Goal: Information Seeking & Learning: Learn about a topic

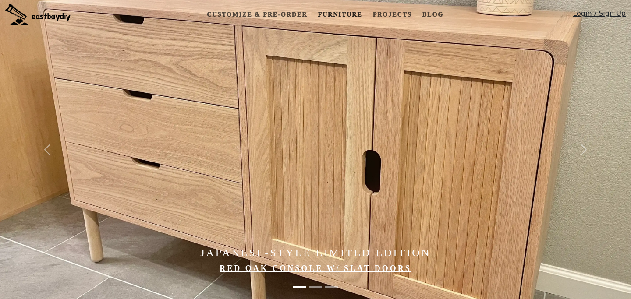
click at [352, 14] on link "Furniture" at bounding box center [339, 15] width 51 height 16
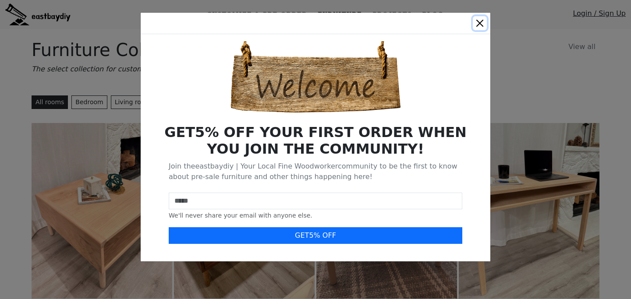
click at [480, 21] on button "Close" at bounding box center [480, 23] width 14 height 14
click at [477, 22] on button "Close" at bounding box center [480, 23] width 14 height 14
click at [482, 23] on button "Close" at bounding box center [480, 23] width 14 height 14
click at [480, 24] on button "Close" at bounding box center [480, 23] width 14 height 14
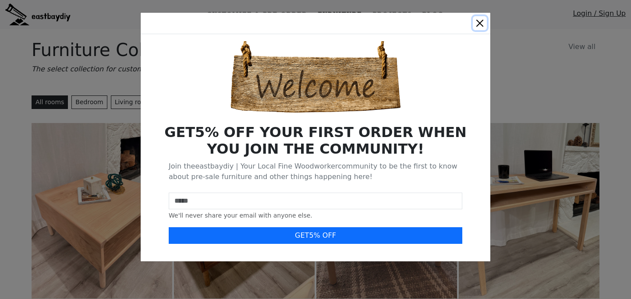
click at [476, 26] on button "Close" at bounding box center [480, 23] width 14 height 14
click at [479, 23] on button "Close" at bounding box center [480, 23] width 14 height 14
click at [480, 22] on button "Close" at bounding box center [480, 23] width 14 height 14
click at [481, 25] on button "Close" at bounding box center [480, 23] width 14 height 14
click at [480, 22] on button "Close" at bounding box center [480, 23] width 14 height 14
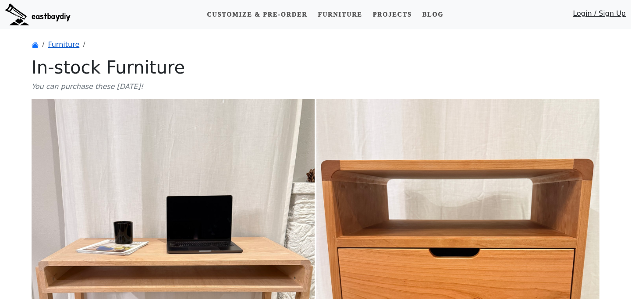
click at [62, 45] on link "Furniture" at bounding box center [64, 44] width 32 height 8
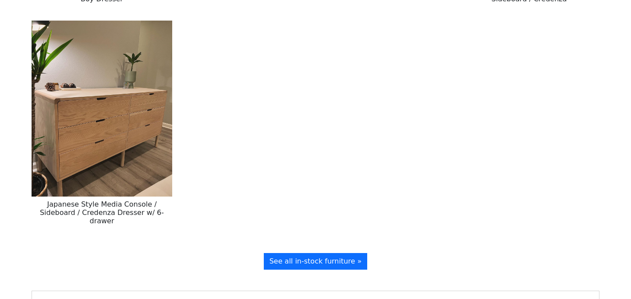
scroll to position [1191, 0]
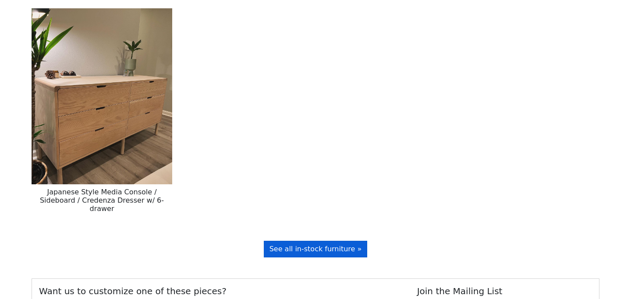
click at [302, 245] on span "See all in-stock furniture »" at bounding box center [315, 249] width 92 height 8
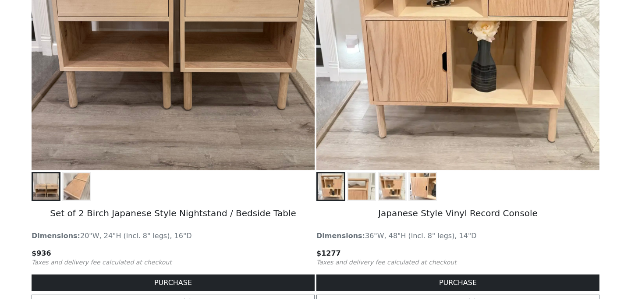
scroll to position [1337, 0]
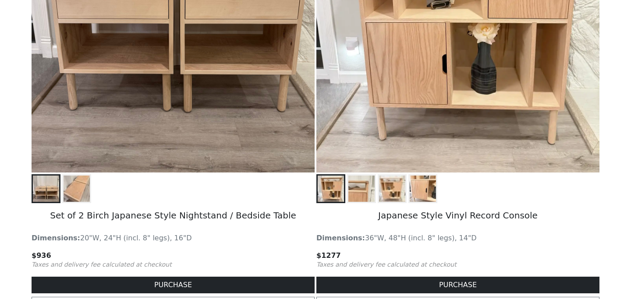
click at [77, 190] on img at bounding box center [77, 189] width 26 height 26
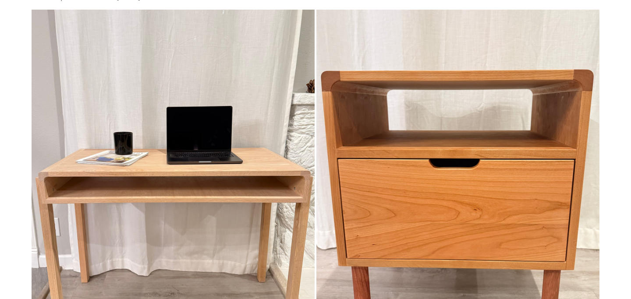
scroll to position [0, 0]
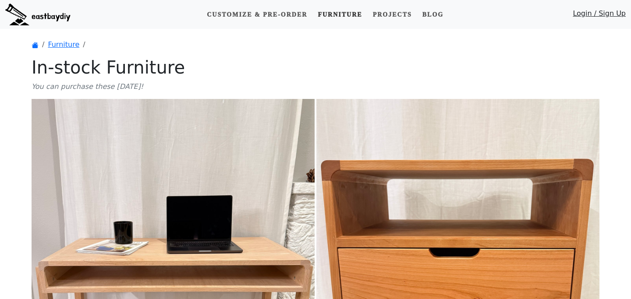
click at [341, 14] on link "Furniture" at bounding box center [339, 15] width 51 height 16
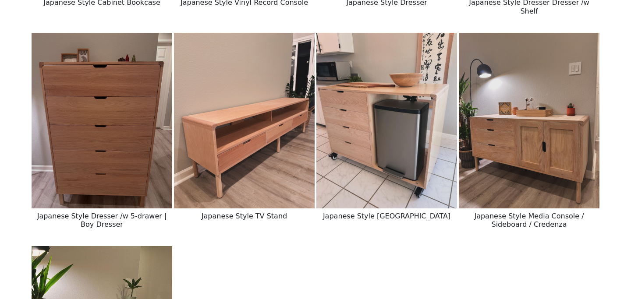
scroll to position [954, 0]
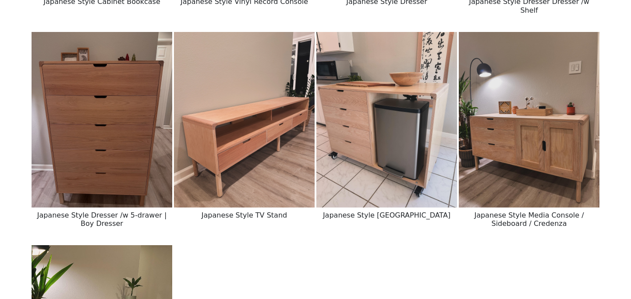
click at [128, 105] on img at bounding box center [102, 120] width 141 height 176
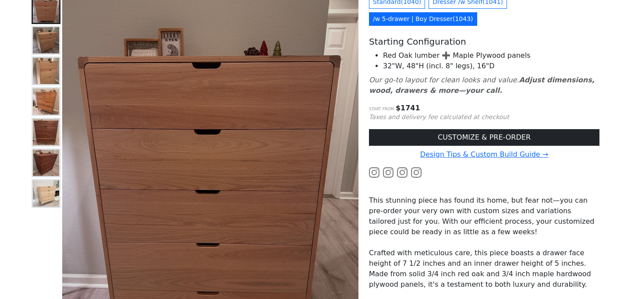
scroll to position [102, 0]
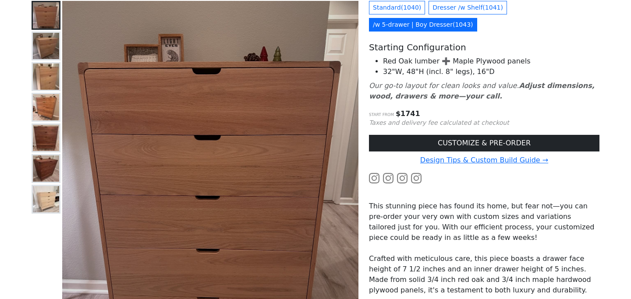
click at [48, 50] on img at bounding box center [46, 46] width 26 height 26
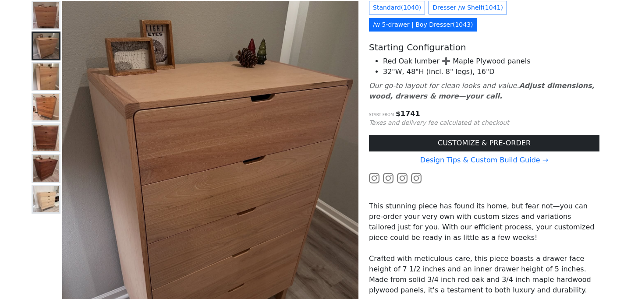
click at [47, 74] on img at bounding box center [46, 77] width 26 height 26
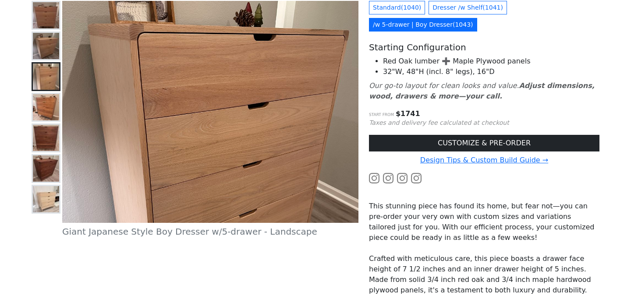
click at [46, 106] on img at bounding box center [46, 107] width 26 height 26
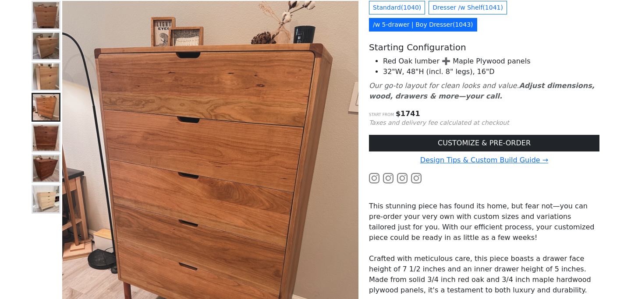
click at [49, 197] on img at bounding box center [46, 199] width 26 height 26
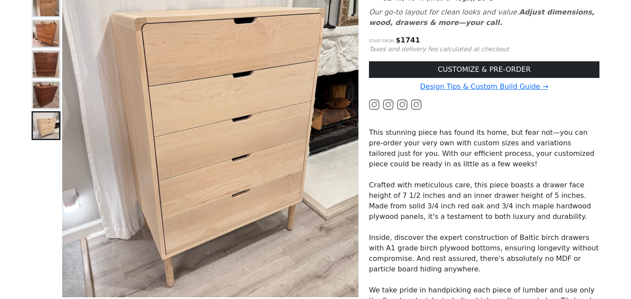
scroll to position [145, 0]
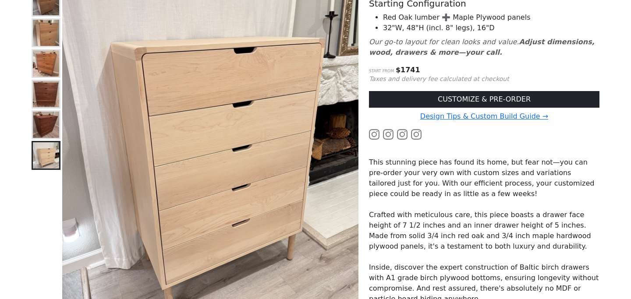
click at [43, 39] on img at bounding box center [46, 33] width 26 height 26
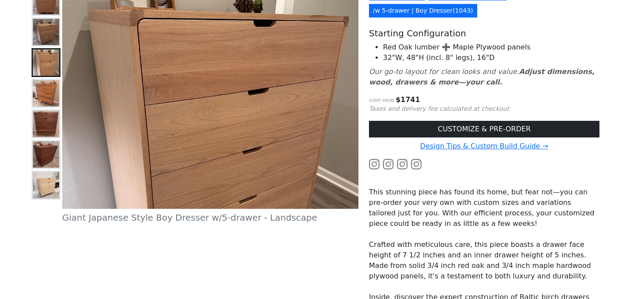
scroll to position [111, 0]
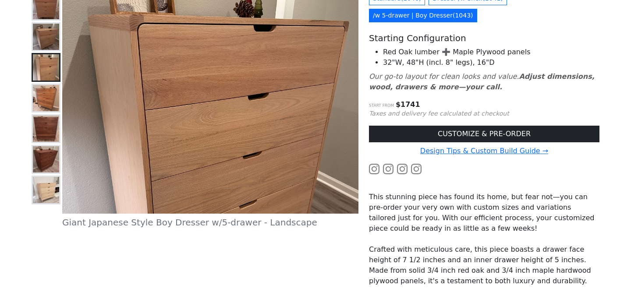
click at [44, 194] on img at bounding box center [46, 190] width 26 height 26
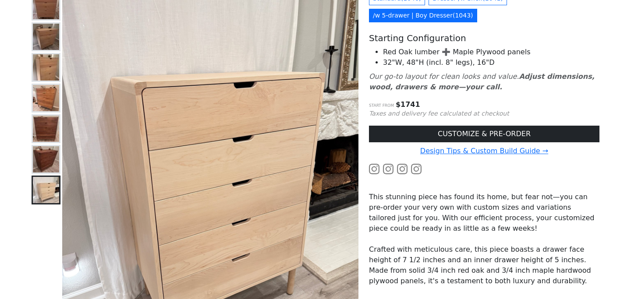
click at [50, 70] on img at bounding box center [46, 67] width 26 height 26
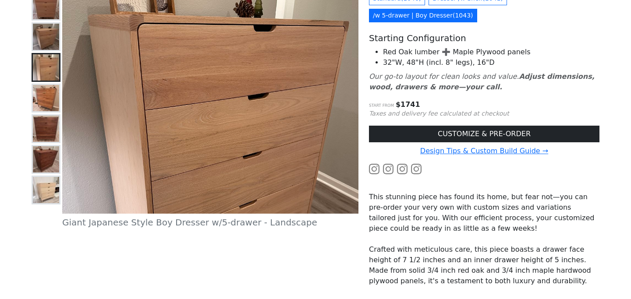
click at [42, 100] on img at bounding box center [46, 98] width 26 height 26
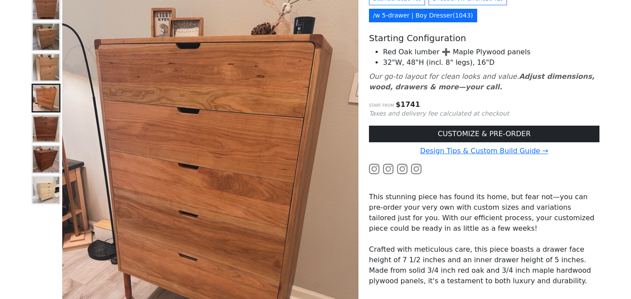
click at [39, 189] on img at bounding box center [46, 190] width 26 height 26
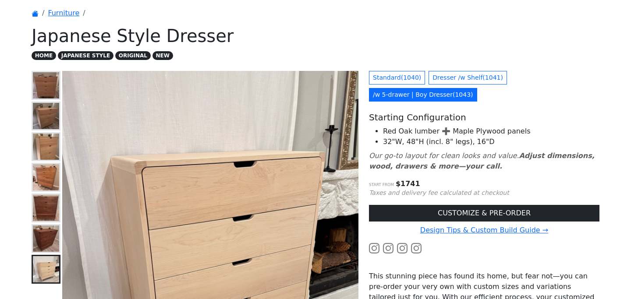
scroll to position [0, 0]
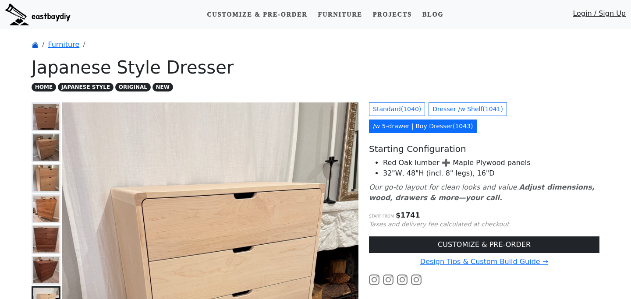
click at [35, 46] on icon "breadcrumb" at bounding box center [34, 45] width 5 height 6
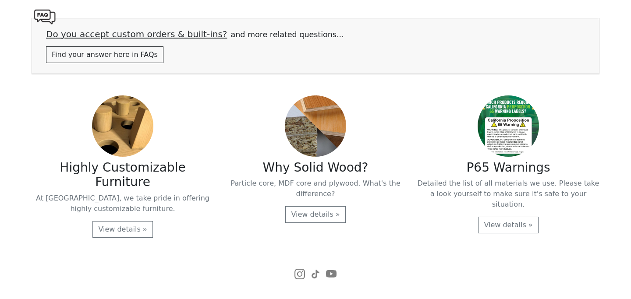
scroll to position [1827, 0]
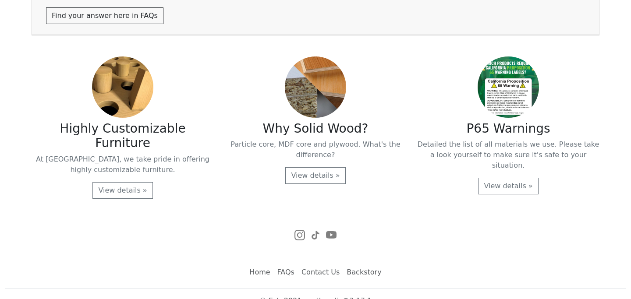
click at [285, 264] on link "FAQs" at bounding box center [286, 273] width 24 height 18
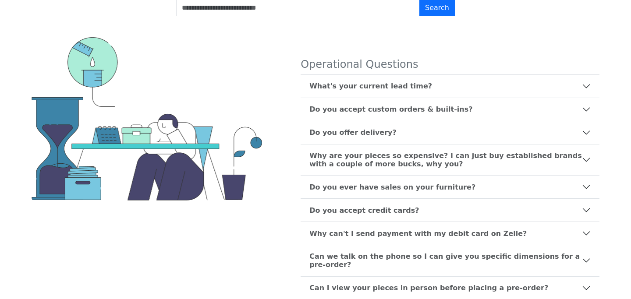
scroll to position [87, 0]
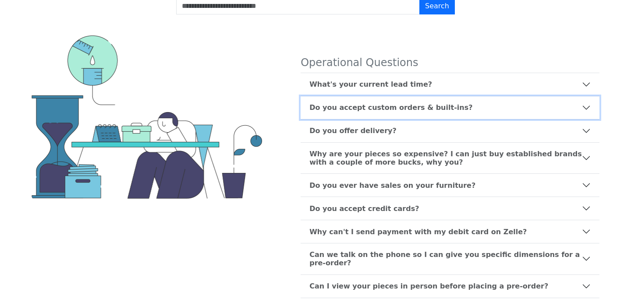
click at [376, 107] on b "Do you accept custom orders & built-ins?" at bounding box center [390, 107] width 163 height 8
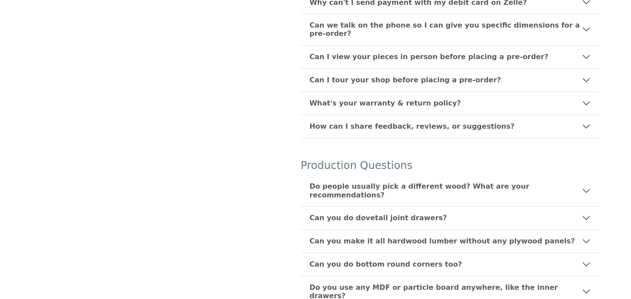
scroll to position [709, 0]
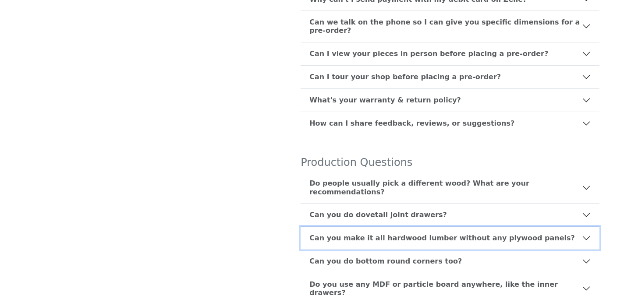
click at [362, 234] on b "Can you make it all hardwood lumber without any plywood panels?" at bounding box center [441, 238] width 265 height 8
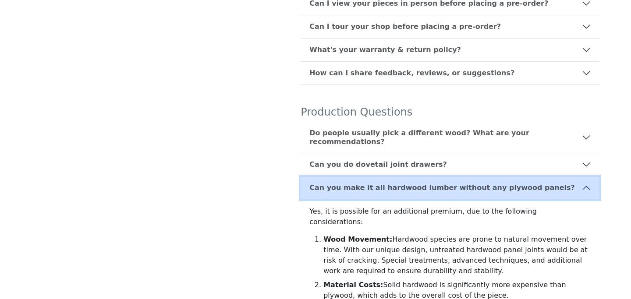
scroll to position [351, 0]
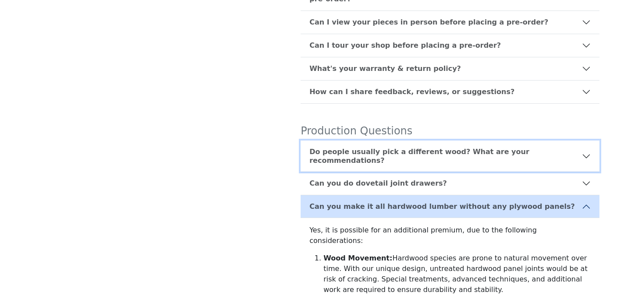
click at [368, 148] on b "Do people usually pick a different wood? What are your recommendations?" at bounding box center [445, 156] width 272 height 17
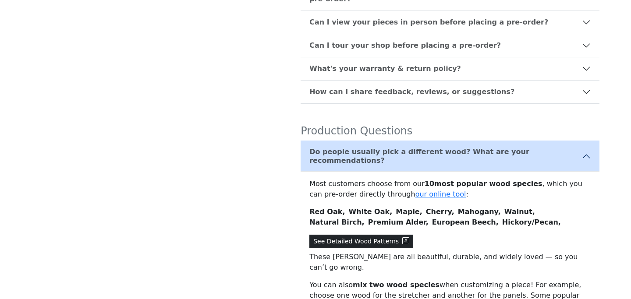
click at [385, 235] on button "See Detailed Wood Patterns" at bounding box center [361, 242] width 104 height 14
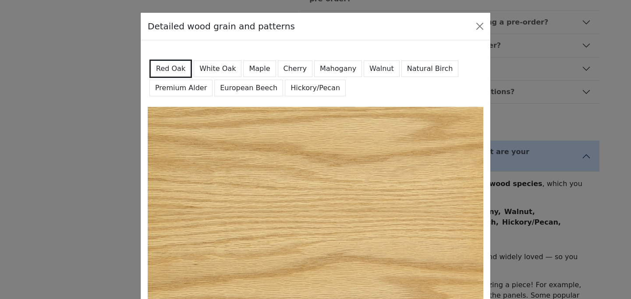
click at [248, 68] on button "Maple" at bounding box center [259, 68] width 32 height 17
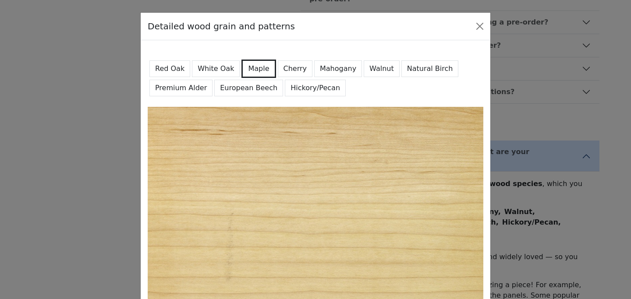
click at [410, 67] on button "Natural Birch" at bounding box center [429, 68] width 57 height 17
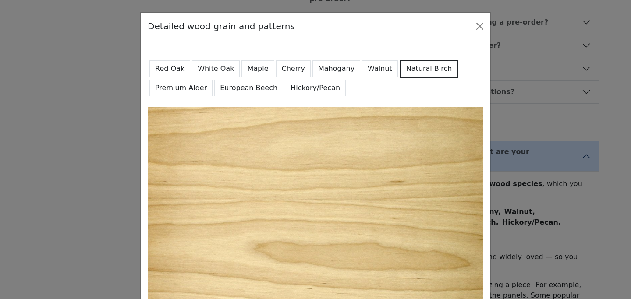
click at [257, 74] on button "Maple" at bounding box center [257, 68] width 32 height 17
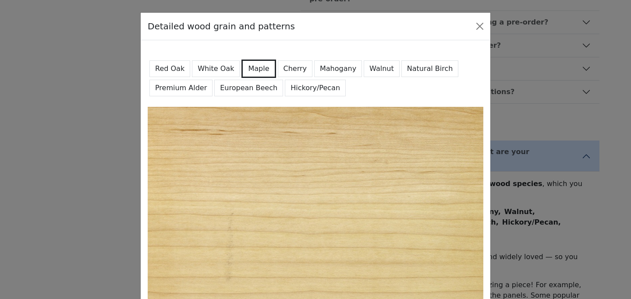
click at [283, 67] on button "Cherry" at bounding box center [295, 68] width 35 height 17
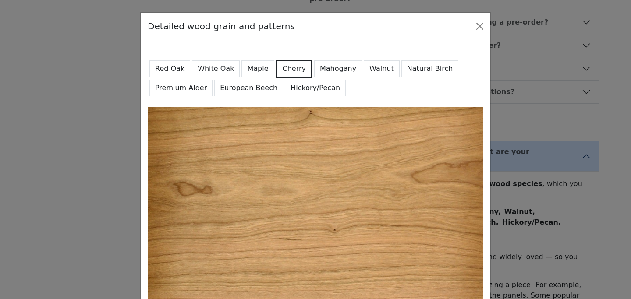
click at [319, 68] on button "Mahogany" at bounding box center [338, 68] width 48 height 17
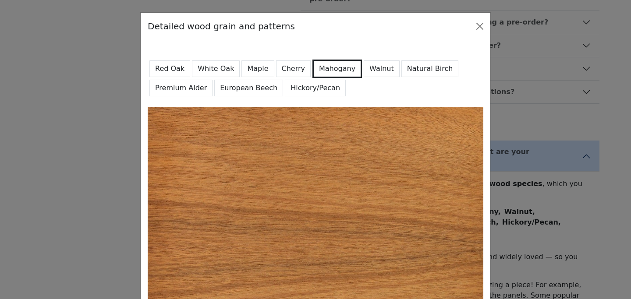
click at [365, 67] on button "Walnut" at bounding box center [382, 68] width 36 height 17
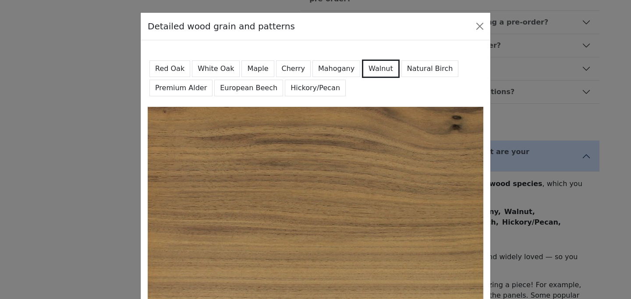
click at [306, 85] on button "Hickory/Pecan" at bounding box center [315, 88] width 61 height 17
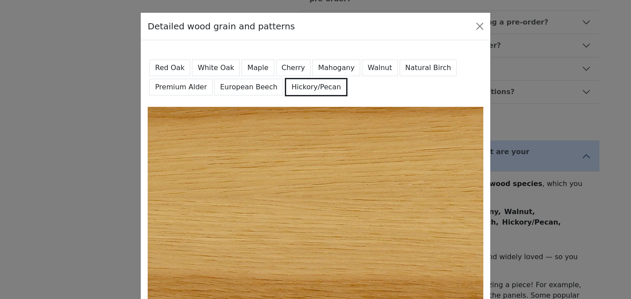
click at [239, 94] on button "European Beech" at bounding box center [248, 87] width 69 height 17
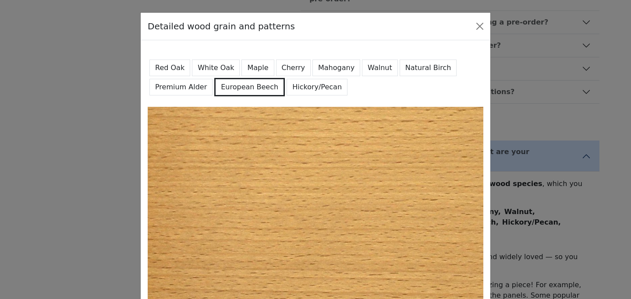
click at [185, 87] on button "Premium Alder" at bounding box center [180, 87] width 63 height 17
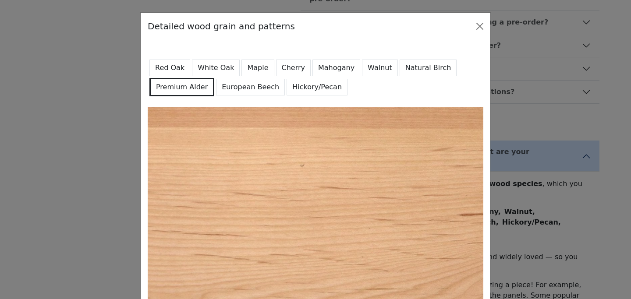
click at [255, 65] on button "Maple" at bounding box center [257, 68] width 32 height 17
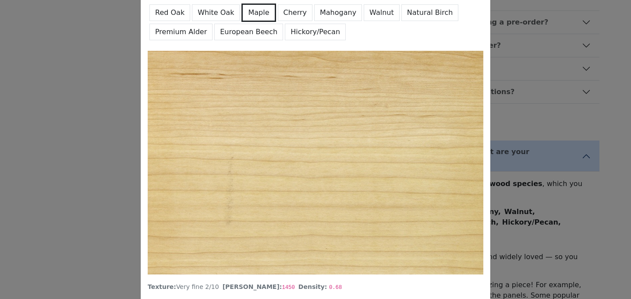
scroll to position [0, 0]
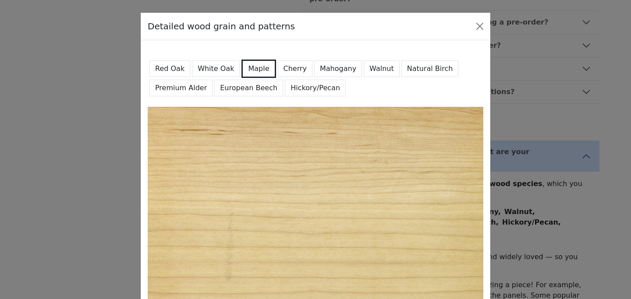
click at [175, 65] on button "Red Oak" at bounding box center [169, 68] width 41 height 17
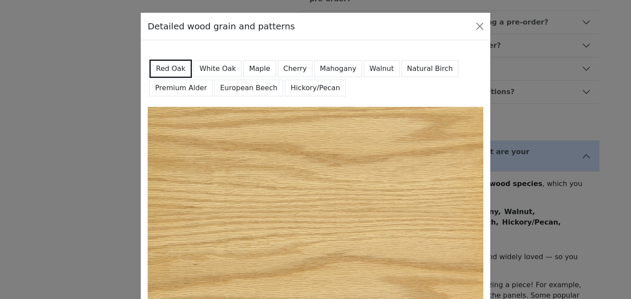
click at [404, 75] on button "Natural Birch" at bounding box center [429, 68] width 57 height 17
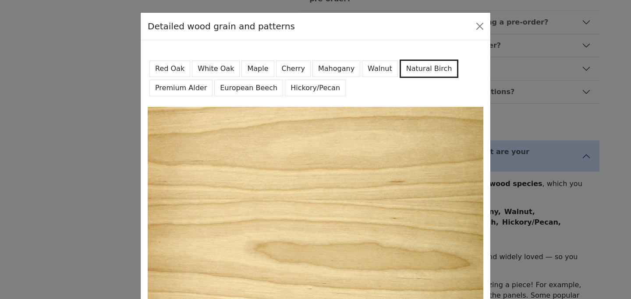
click at [251, 70] on button "Maple" at bounding box center [257, 68] width 32 height 17
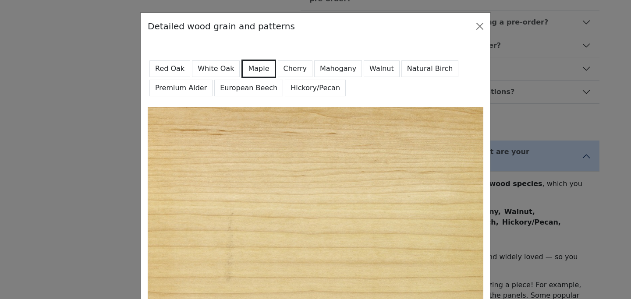
click at [364, 73] on button "Walnut" at bounding box center [382, 68] width 36 height 17
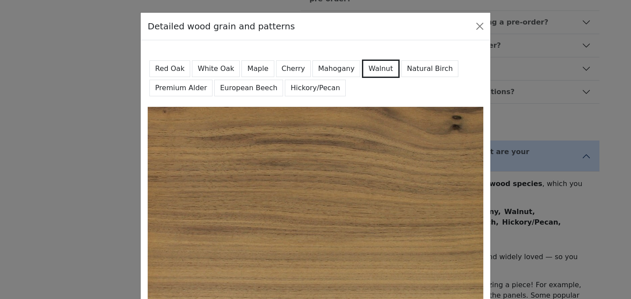
click at [236, 87] on button "European Beech" at bounding box center [248, 88] width 69 height 17
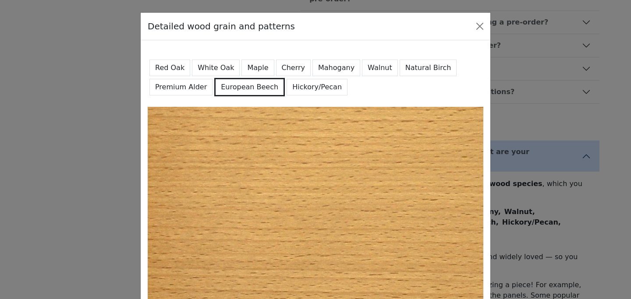
click at [182, 82] on button "Premium Alder" at bounding box center [180, 87] width 63 height 17
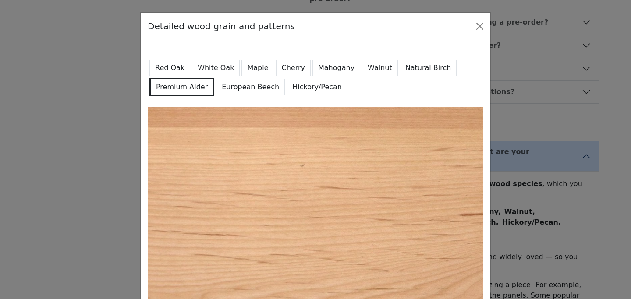
click at [402, 71] on button "Natural Birch" at bounding box center [427, 68] width 57 height 17
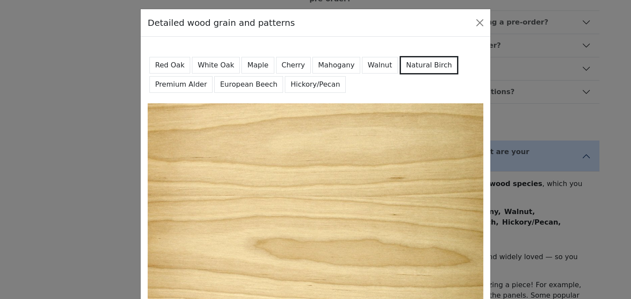
scroll to position [3, 0]
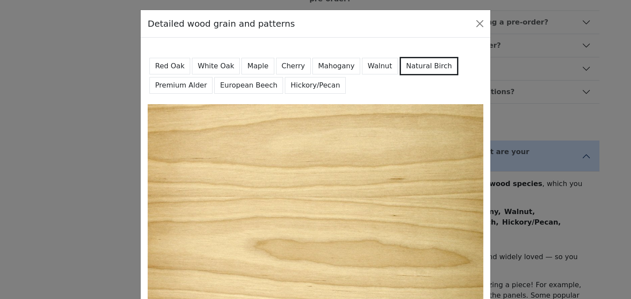
click at [249, 64] on button "Maple" at bounding box center [257, 66] width 32 height 17
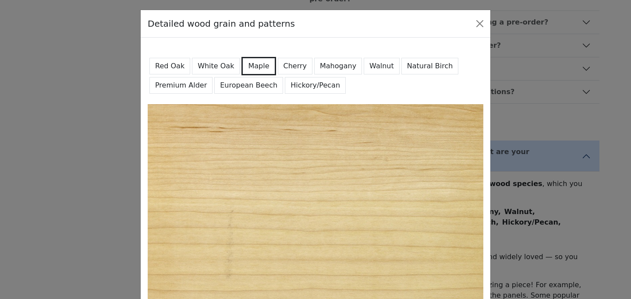
click at [172, 66] on button "Red Oak" at bounding box center [169, 66] width 41 height 17
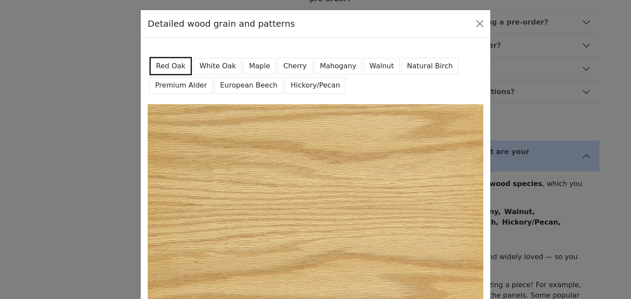
click at [255, 65] on button "Maple" at bounding box center [259, 66] width 32 height 17
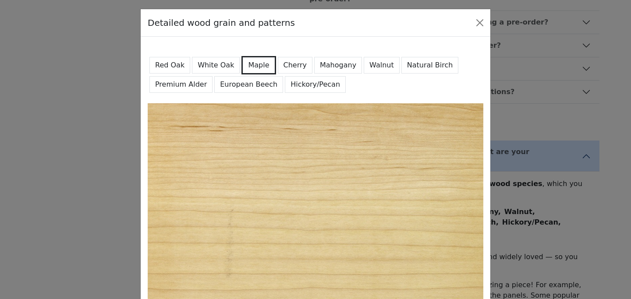
scroll to position [0, 0]
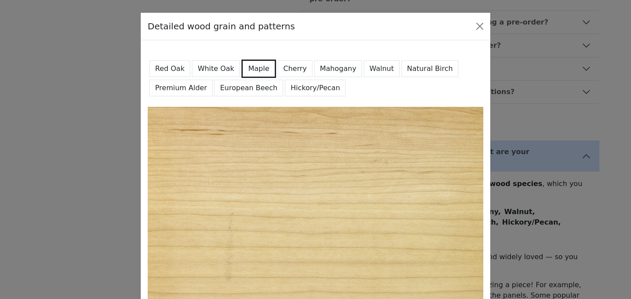
click at [218, 71] on button "White Oak" at bounding box center [216, 68] width 48 height 17
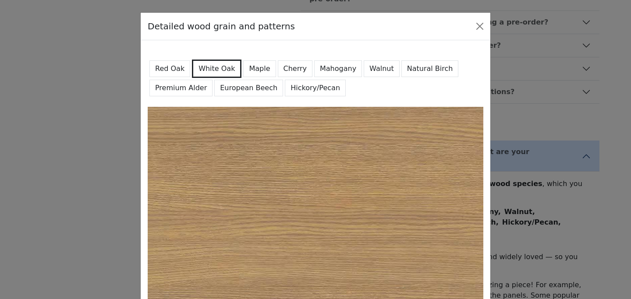
click at [170, 71] on button "Red Oak" at bounding box center [169, 68] width 41 height 17
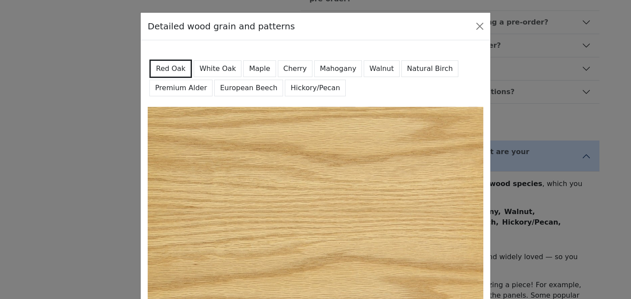
click at [288, 86] on button "Hickory/Pecan" at bounding box center [315, 88] width 61 height 17
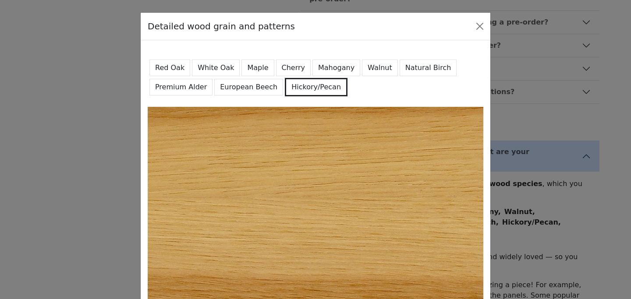
click at [234, 86] on button "European Beech" at bounding box center [248, 87] width 69 height 17
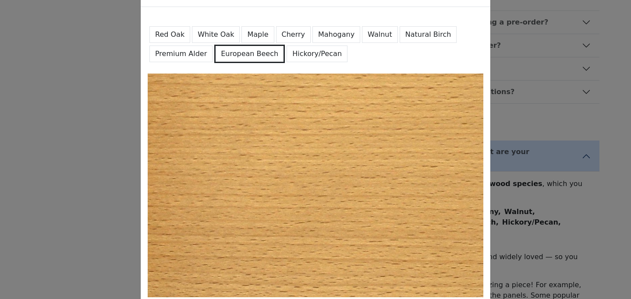
scroll to position [22, 0]
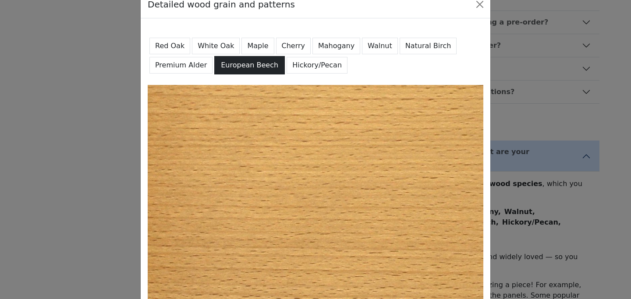
click at [242, 57] on button "European Beech" at bounding box center [249, 65] width 71 height 18
click at [247, 43] on button "Maple" at bounding box center [257, 46] width 32 height 17
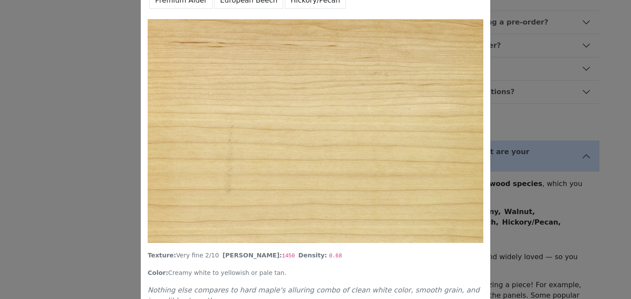
scroll to position [0, 0]
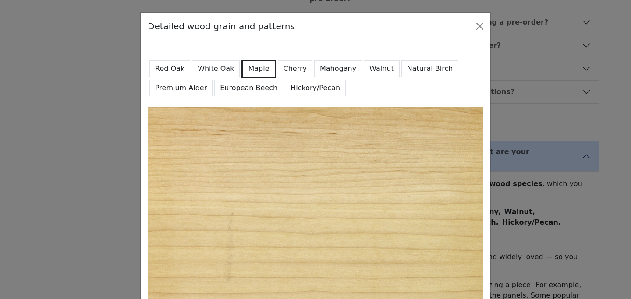
click at [256, 87] on button "European Beech" at bounding box center [248, 88] width 69 height 17
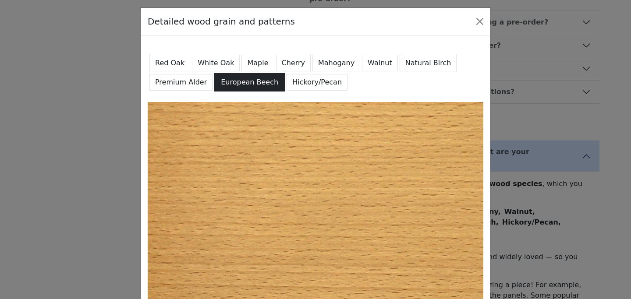
scroll to position [1, 0]
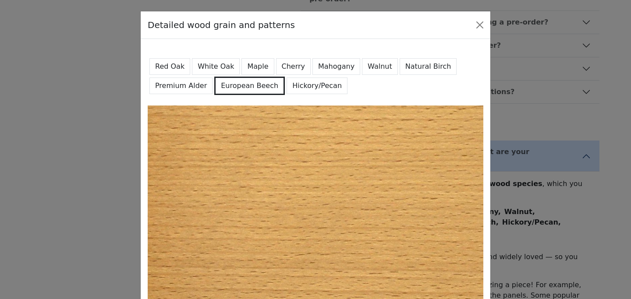
click at [251, 61] on button "Maple" at bounding box center [257, 66] width 32 height 17
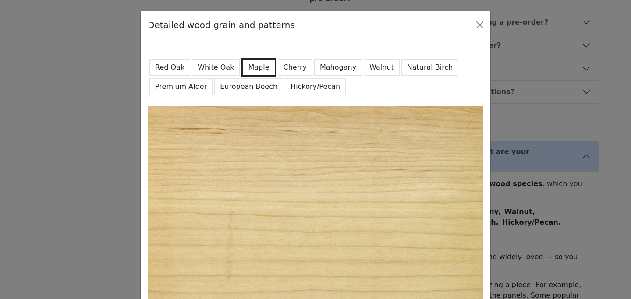
click at [257, 85] on button "European Beech" at bounding box center [248, 86] width 69 height 17
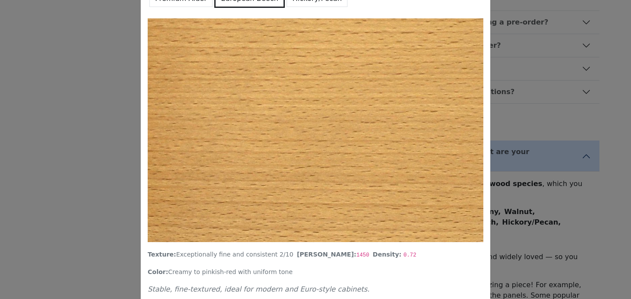
scroll to position [111, 0]
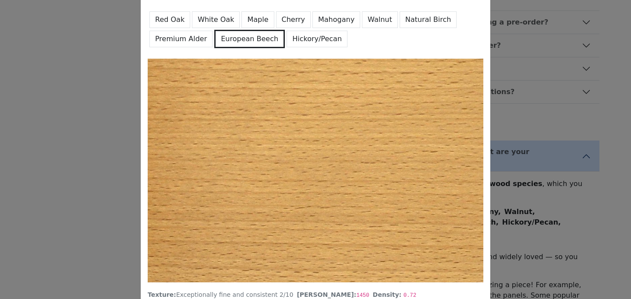
click at [257, 18] on button "Maple" at bounding box center [257, 19] width 32 height 17
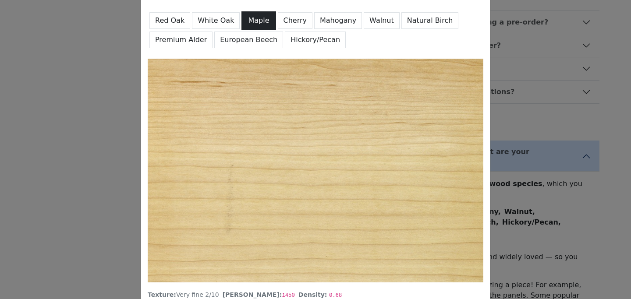
scroll to position [49, 0]
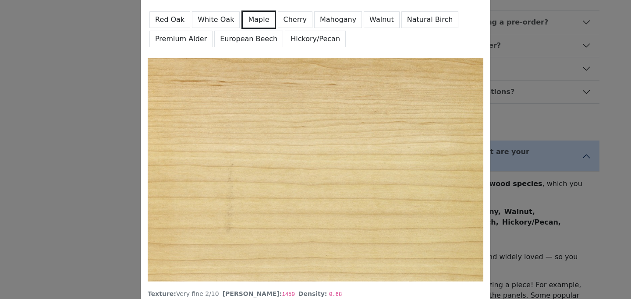
click at [236, 40] on button "European Beech" at bounding box center [248, 39] width 69 height 17
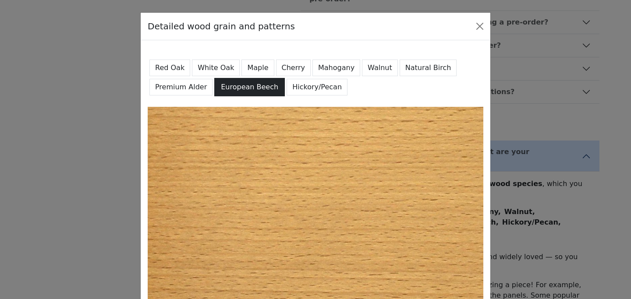
scroll to position [0, 0]
click at [204, 65] on button "White Oak" at bounding box center [216, 67] width 48 height 17
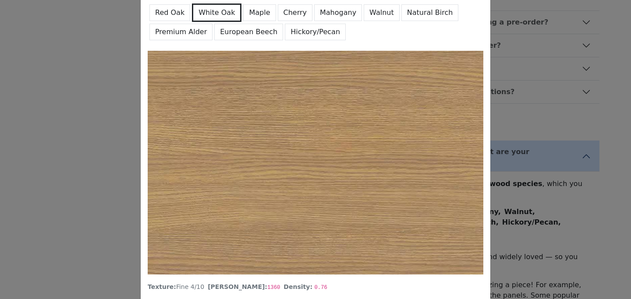
scroll to position [46, 0]
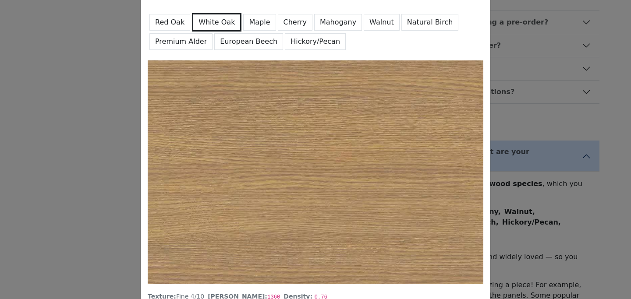
click at [176, 22] on button "Red Oak" at bounding box center [169, 22] width 41 height 17
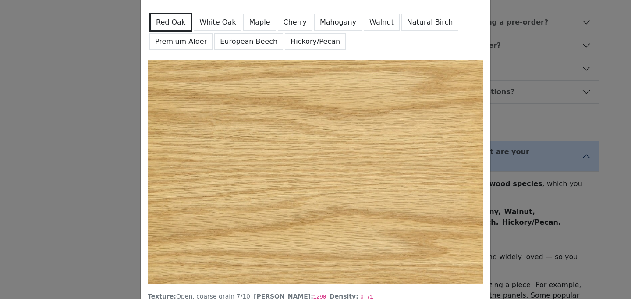
click at [200, 22] on button "White Oak" at bounding box center [218, 22] width 48 height 17
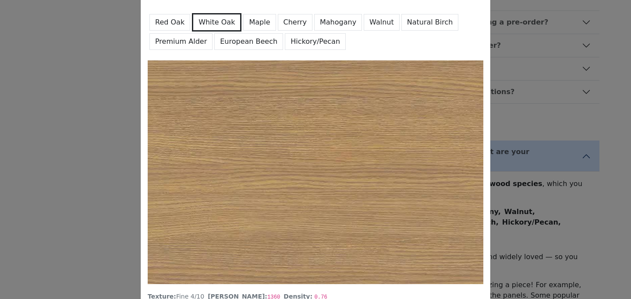
click at [168, 25] on button "Red Oak" at bounding box center [169, 22] width 41 height 17
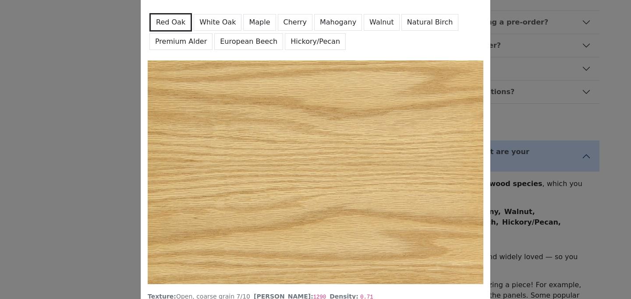
click at [167, 41] on button "Premium Alder" at bounding box center [180, 41] width 63 height 17
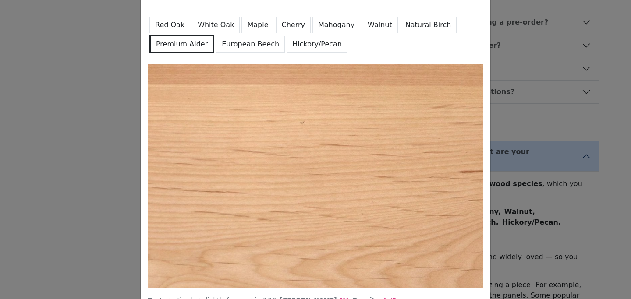
scroll to position [39, 0]
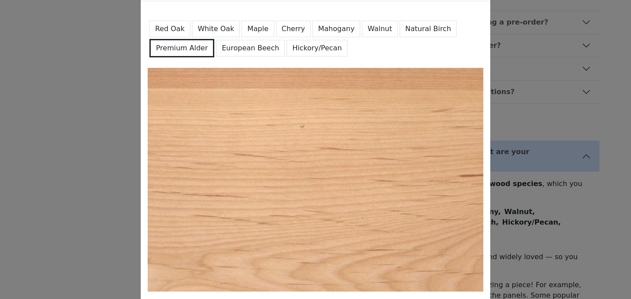
click at [227, 51] on button "European Beech" at bounding box center [250, 48] width 69 height 17
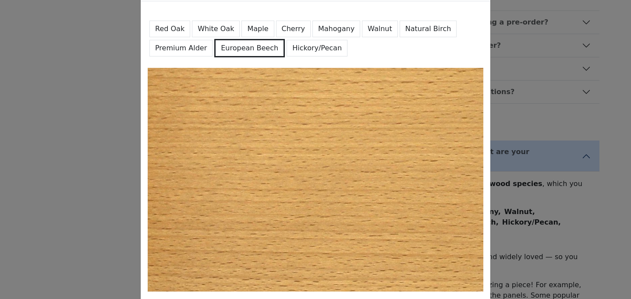
click at [184, 50] on button "Premium Alder" at bounding box center [180, 48] width 63 height 17
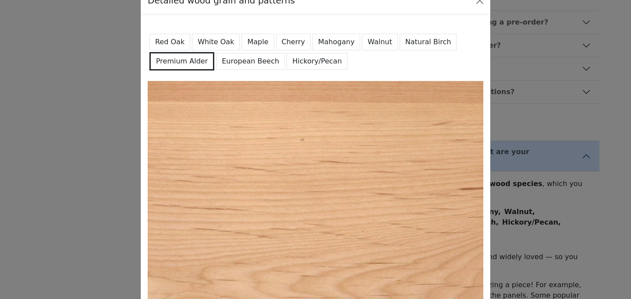
scroll to position [23, 0]
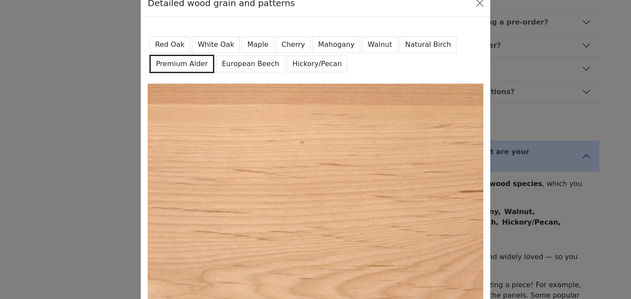
click at [407, 45] on button "Natural Birch" at bounding box center [427, 44] width 57 height 17
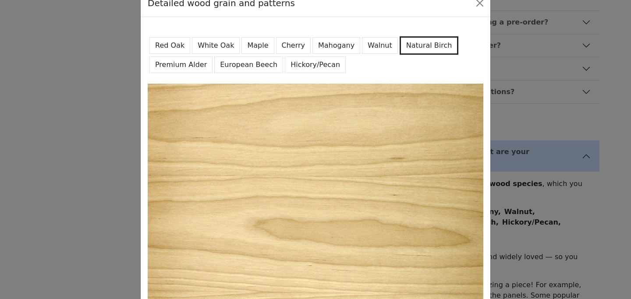
click at [177, 71] on button "Premium Alder" at bounding box center [180, 64] width 63 height 17
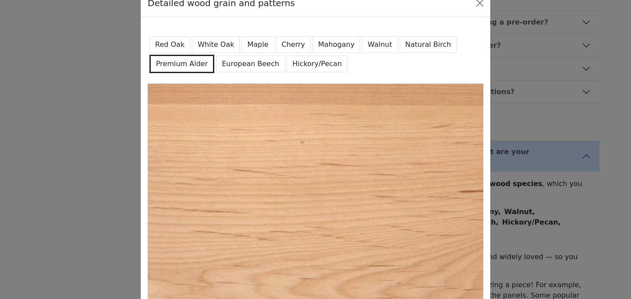
click at [232, 68] on button "European Beech" at bounding box center [250, 64] width 69 height 17
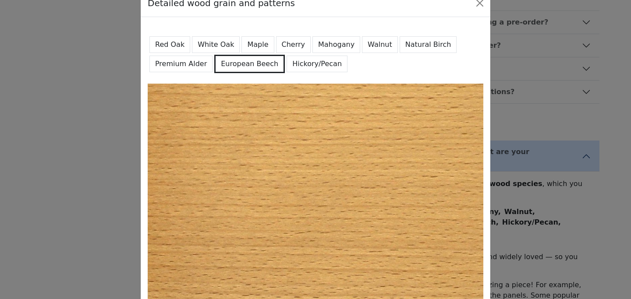
click at [399, 43] on button "Natural Birch" at bounding box center [427, 44] width 57 height 17
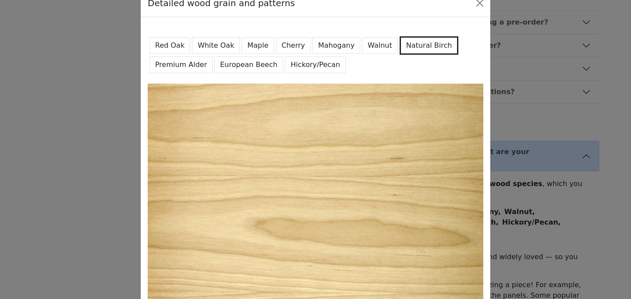
click at [317, 62] on button "Hickory/Pecan" at bounding box center [315, 64] width 61 height 17
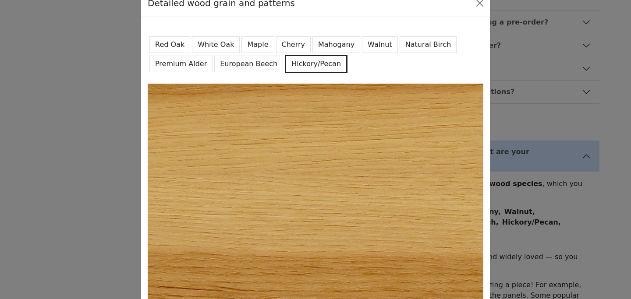
click at [400, 48] on button "Natural Birch" at bounding box center [427, 44] width 57 height 17
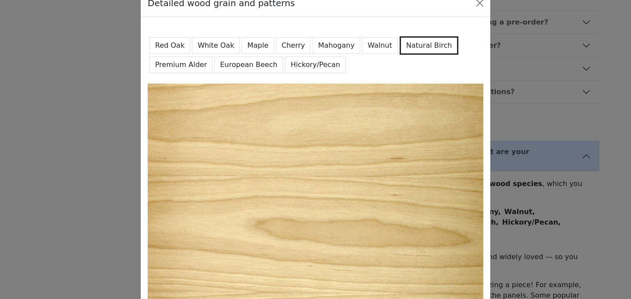
click at [187, 65] on button "Premium Alder" at bounding box center [180, 64] width 63 height 17
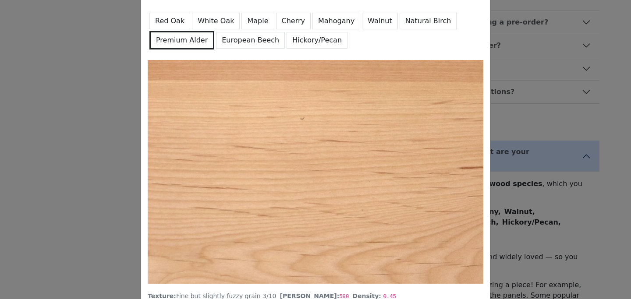
scroll to position [38, 0]
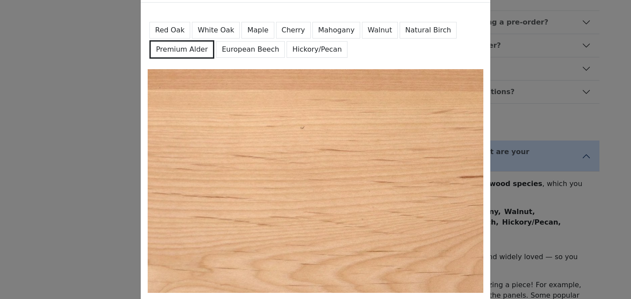
click at [235, 46] on button "European Beech" at bounding box center [250, 49] width 69 height 17
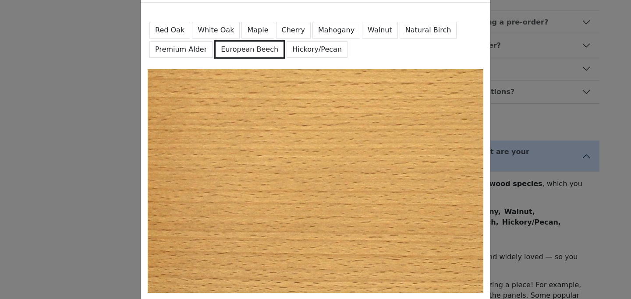
click at [193, 49] on button "Premium Alder" at bounding box center [180, 49] width 63 height 17
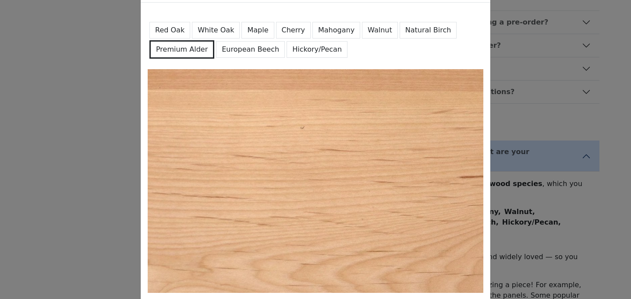
click at [403, 31] on button "Natural Birch" at bounding box center [427, 30] width 57 height 17
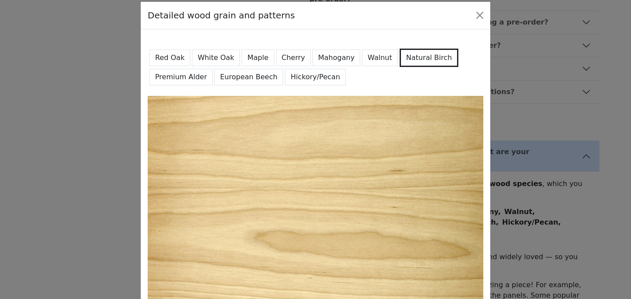
scroll to position [0, 0]
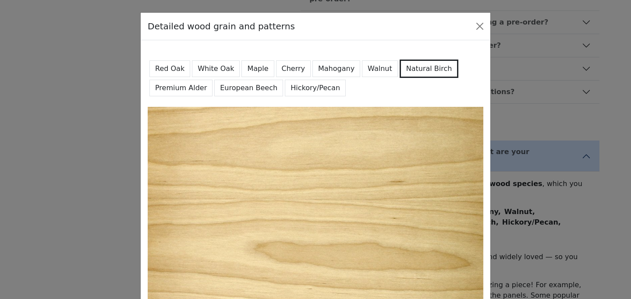
click at [256, 71] on button "Maple" at bounding box center [257, 68] width 32 height 17
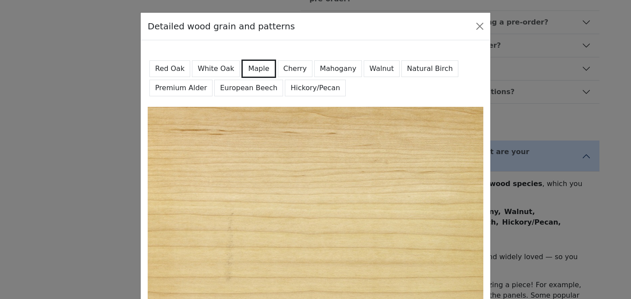
click at [401, 74] on button "Natural Birch" at bounding box center [429, 68] width 57 height 17
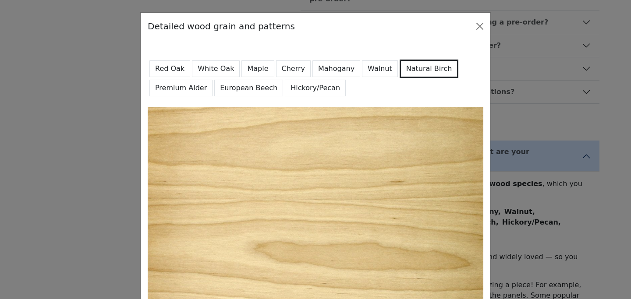
click at [257, 71] on button "Maple" at bounding box center [257, 68] width 32 height 17
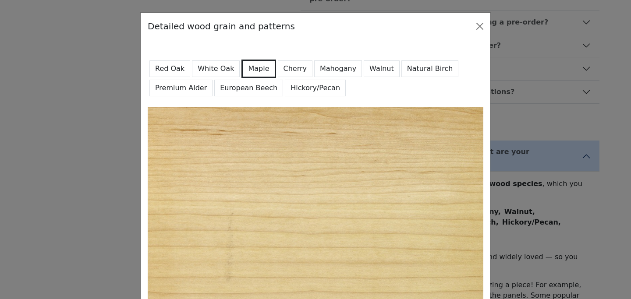
click at [402, 72] on button "Natural Birch" at bounding box center [429, 68] width 57 height 17
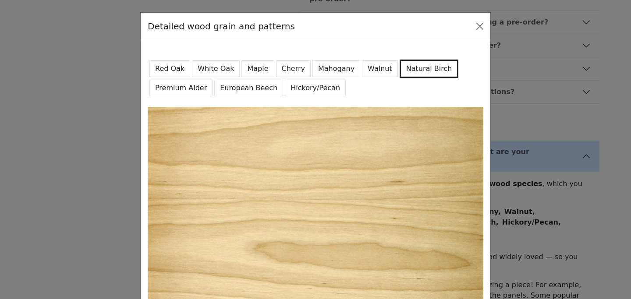
click at [259, 71] on button "Maple" at bounding box center [257, 68] width 32 height 17
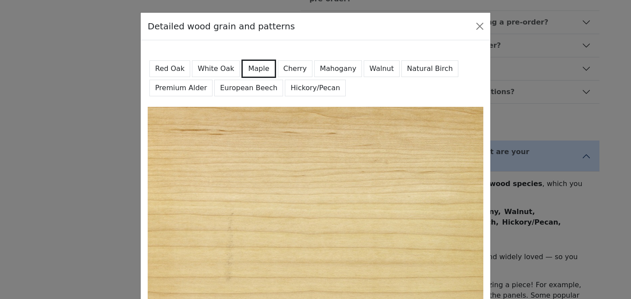
click at [196, 94] on button "Premium Alder" at bounding box center [180, 88] width 63 height 17
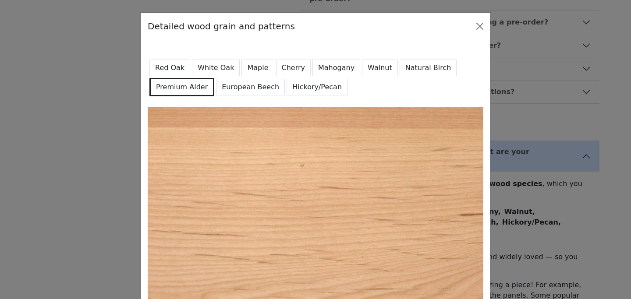
click at [240, 85] on button "European Beech" at bounding box center [250, 87] width 69 height 17
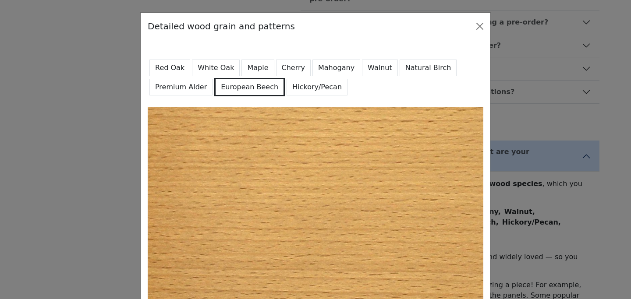
click at [178, 91] on button "Premium Alder" at bounding box center [180, 87] width 63 height 17
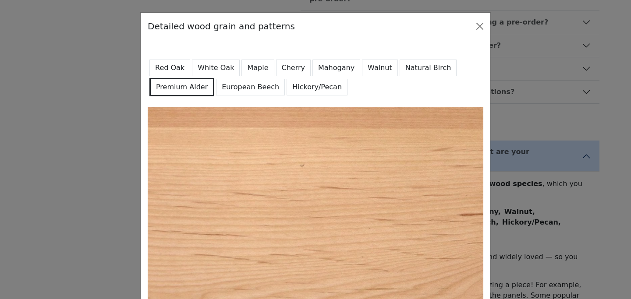
click at [172, 70] on button "Red Oak" at bounding box center [169, 68] width 41 height 17
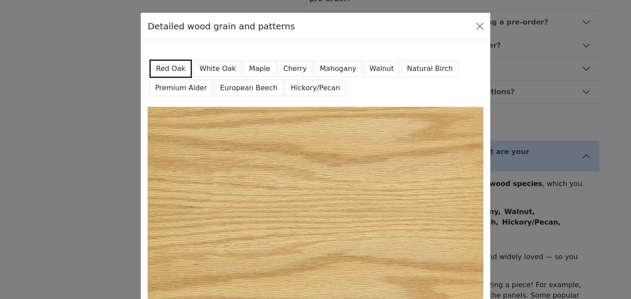
click at [189, 91] on button "Premium Alder" at bounding box center [180, 88] width 63 height 17
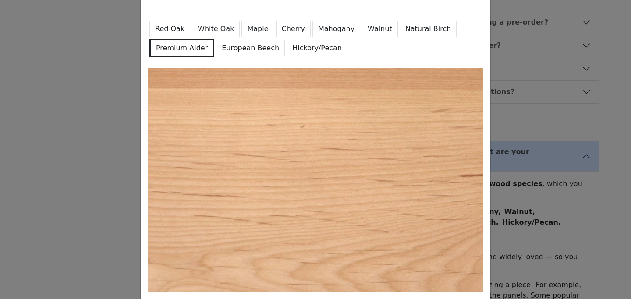
scroll to position [39, 0]
click at [208, 30] on button "White Oak" at bounding box center [216, 29] width 48 height 17
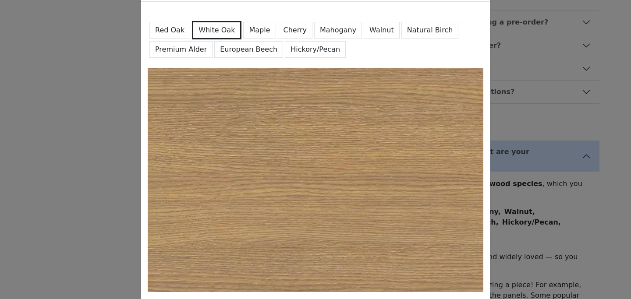
click at [172, 30] on button "Red Oak" at bounding box center [169, 30] width 41 height 17
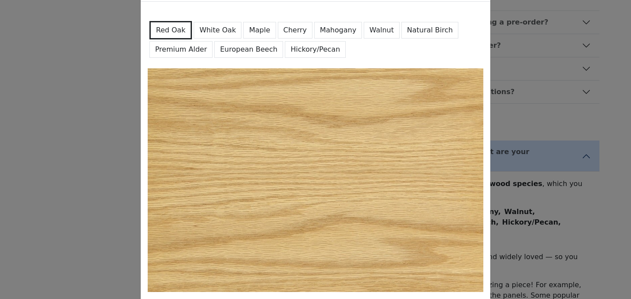
click at [404, 32] on button "Natural Birch" at bounding box center [429, 30] width 57 height 17
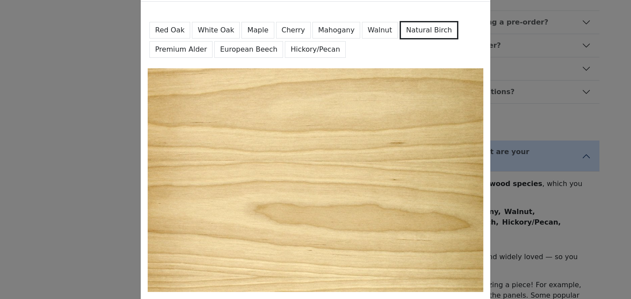
click at [247, 30] on button "Maple" at bounding box center [257, 30] width 32 height 17
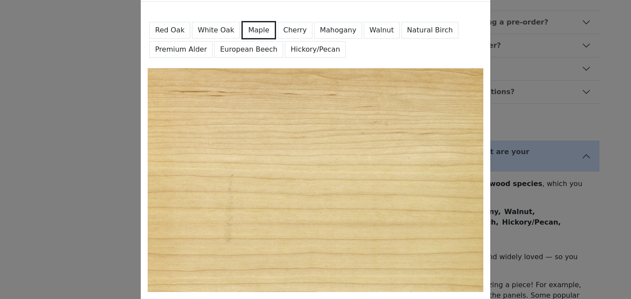
scroll to position [0, 0]
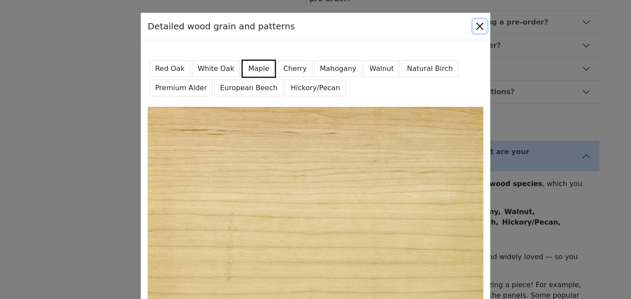
click at [479, 24] on button "Close" at bounding box center [480, 26] width 14 height 14
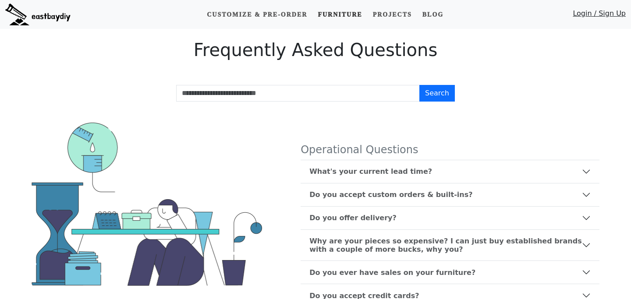
click at [340, 14] on link "Furniture" at bounding box center [339, 15] width 51 height 16
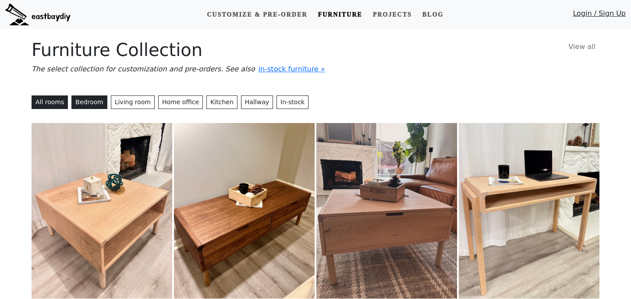
click at [91, 101] on button "Bedroom" at bounding box center [88, 102] width 35 height 14
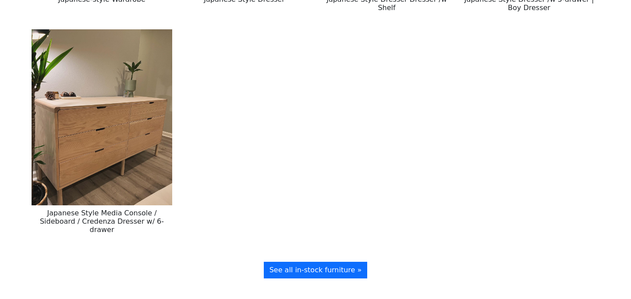
scroll to position [522, 0]
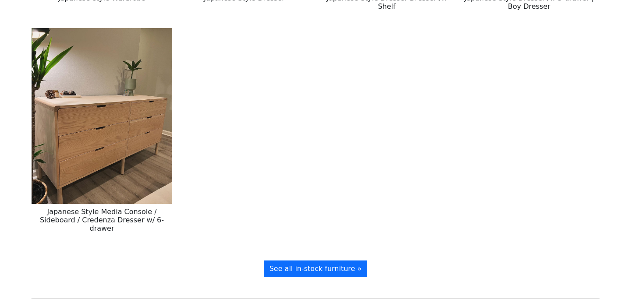
click at [79, 162] on img at bounding box center [102, 116] width 141 height 176
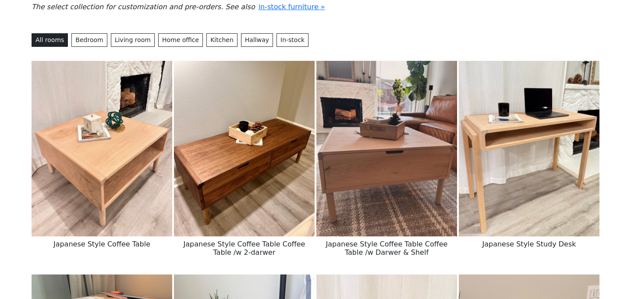
scroll to position [63, 0]
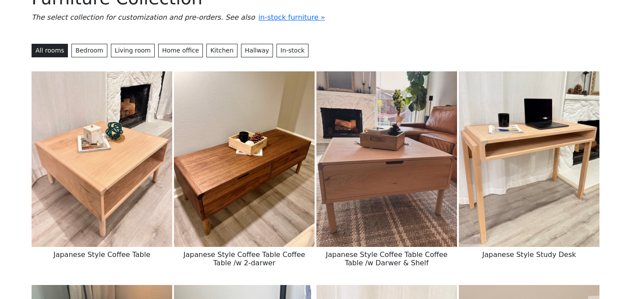
scroll to position [63, 0]
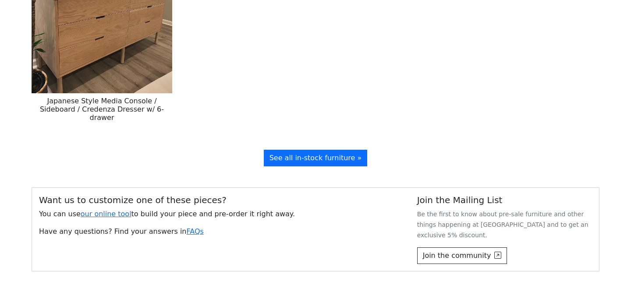
scroll to position [1283, 0]
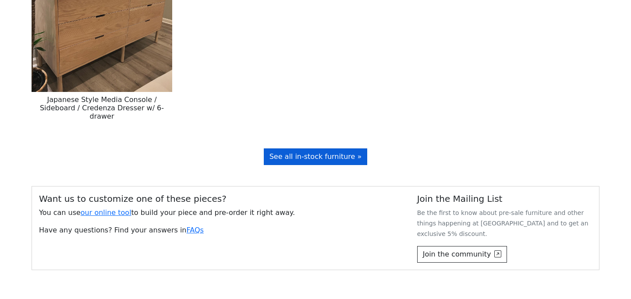
click at [289, 152] on span "See all in-stock furniture »" at bounding box center [315, 156] width 92 height 8
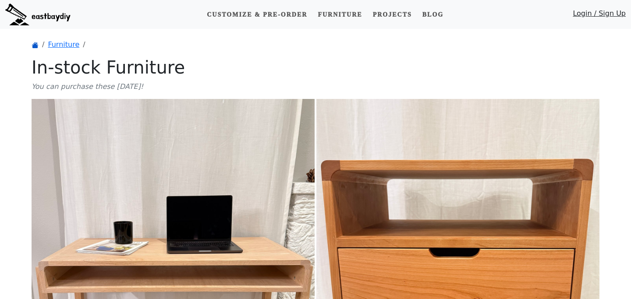
click at [36, 46] on icon "breadcrumb" at bounding box center [34, 45] width 5 height 6
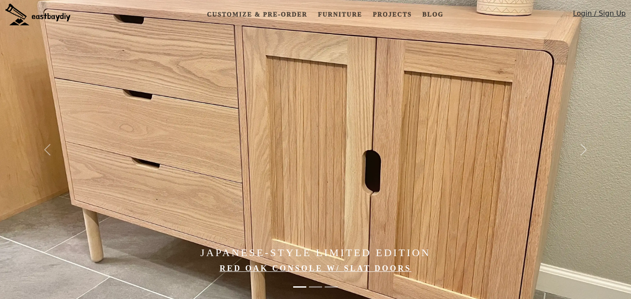
click at [52, 18] on img at bounding box center [37, 15] width 65 height 22
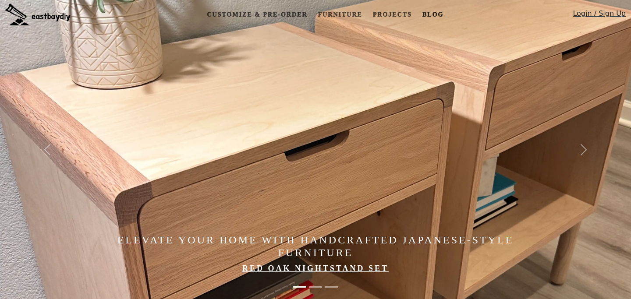
click at [434, 15] on link "Blog" at bounding box center [433, 15] width 28 height 16
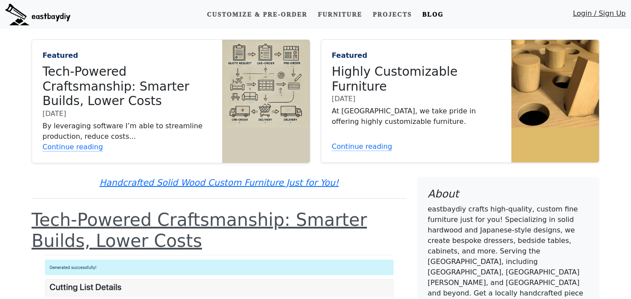
click at [41, 19] on img at bounding box center [37, 15] width 65 height 22
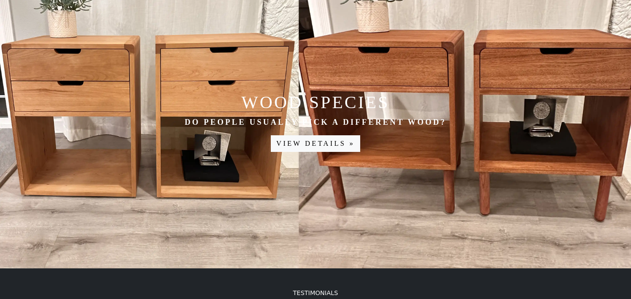
scroll to position [1232, 0]
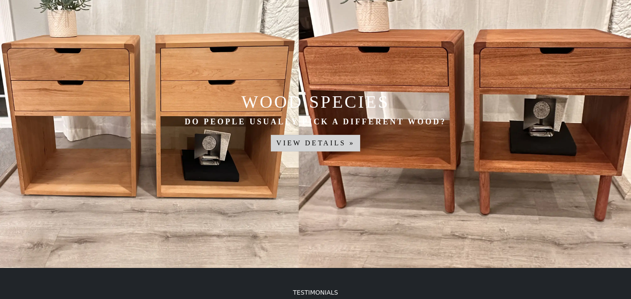
click at [305, 142] on link "View details »" at bounding box center [316, 143] width 90 height 17
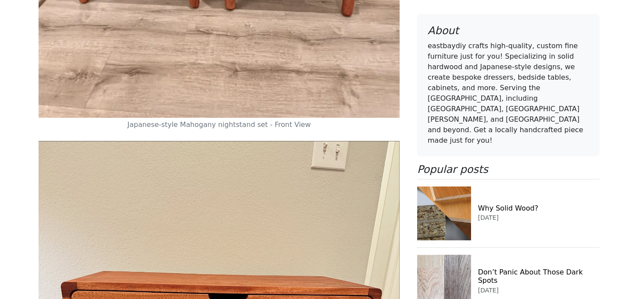
scroll to position [7106, 0]
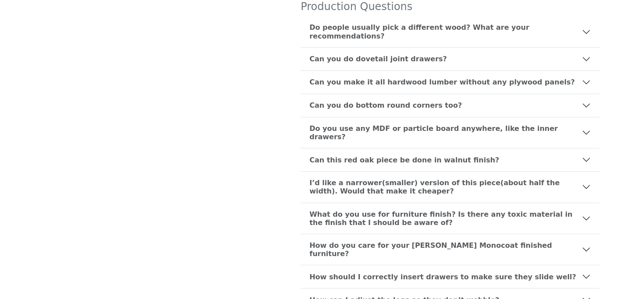
scroll to position [476, 0]
click at [382, 210] on b "What do you use for furniture finish? Is there any toxic material in the finish…" at bounding box center [445, 218] width 272 height 17
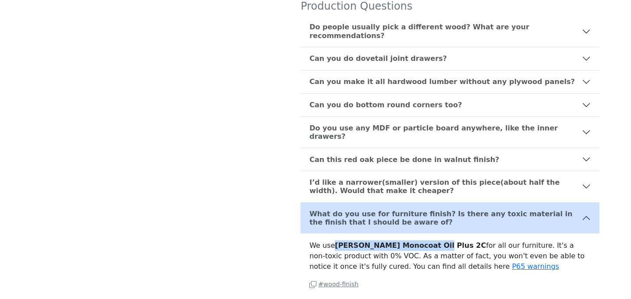
drag, startPoint x: 336, startPoint y: 222, endPoint x: 426, endPoint y: 222, distance: 90.2
click at [426, 241] on b "[PERSON_NAME] Monocoat Oil Plus 2C" at bounding box center [410, 245] width 151 height 8
copy b "[PERSON_NAME] Monocoat Oil Plus 2C"
drag, startPoint x: 311, startPoint y: 221, endPoint x: 455, endPoint y: 219, distance: 143.7
click at [460, 240] on p "We use Rubio Monocoat Oil Plus 2C for all our furniture. It's a non-toxic produ…" at bounding box center [449, 256] width 281 height 32
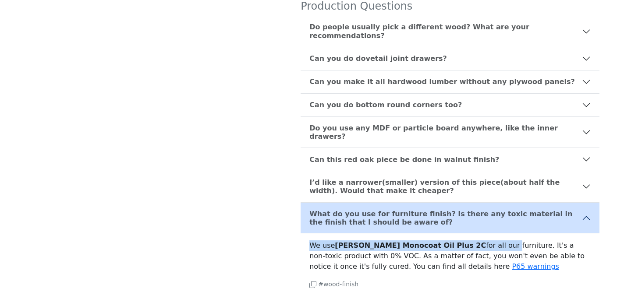
click at [431, 240] on p "We use Rubio Monocoat Oil Plus 2C for all our furniture. It's a non-toxic produ…" at bounding box center [449, 256] width 281 height 32
drag, startPoint x: 335, startPoint y: 222, endPoint x: 427, endPoint y: 221, distance: 92.4
click at [427, 240] on p "We use Rubio Monocoat Oil Plus 2C for all our furniture. It's a non-toxic produ…" at bounding box center [449, 256] width 281 height 32
copy b "[PERSON_NAME] Monocoat Oil Plus 2C"
